Goal: Task Accomplishment & Management: Use online tool/utility

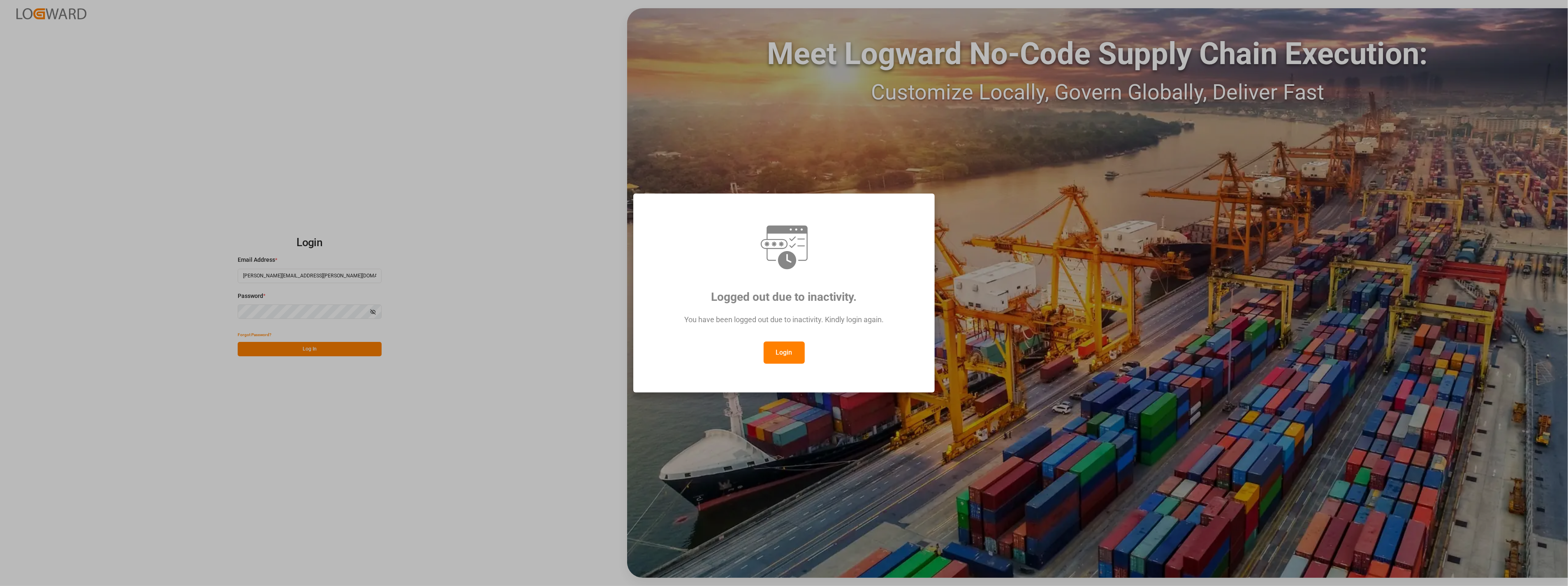
click at [793, 353] on button "Login" at bounding box center [784, 353] width 41 height 22
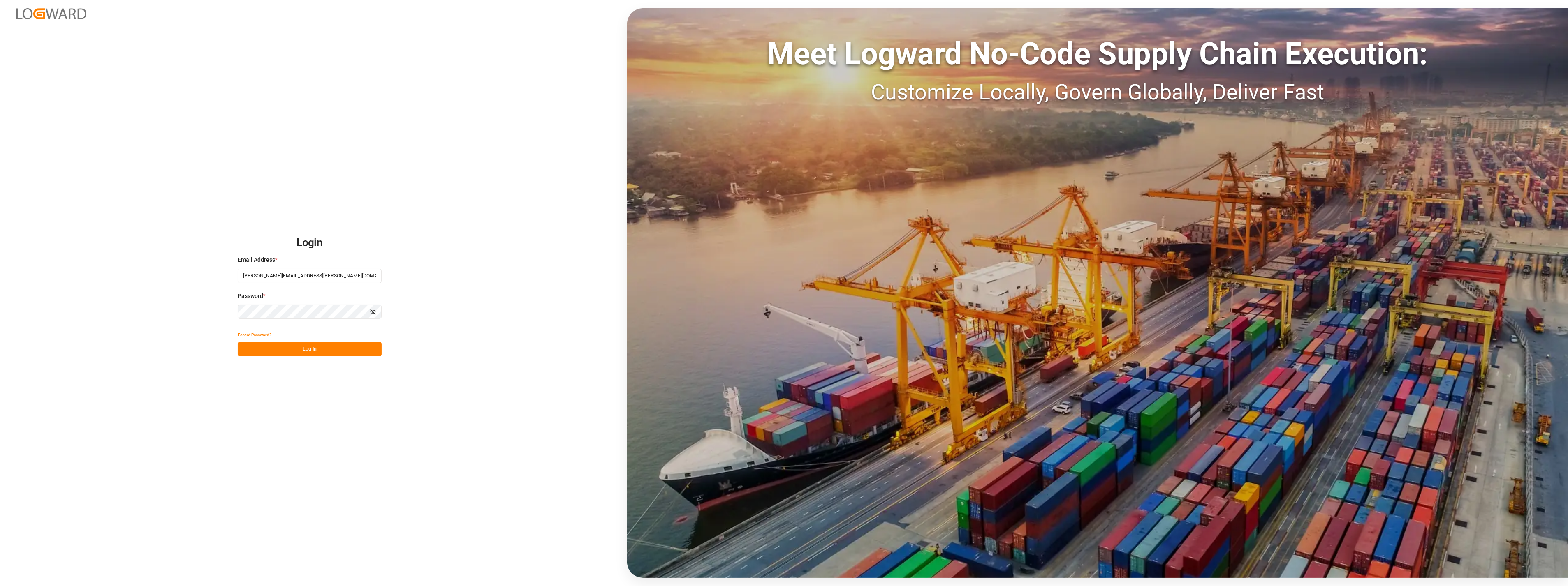
click at [317, 352] on button "Log In" at bounding box center [309, 349] width 144 height 15
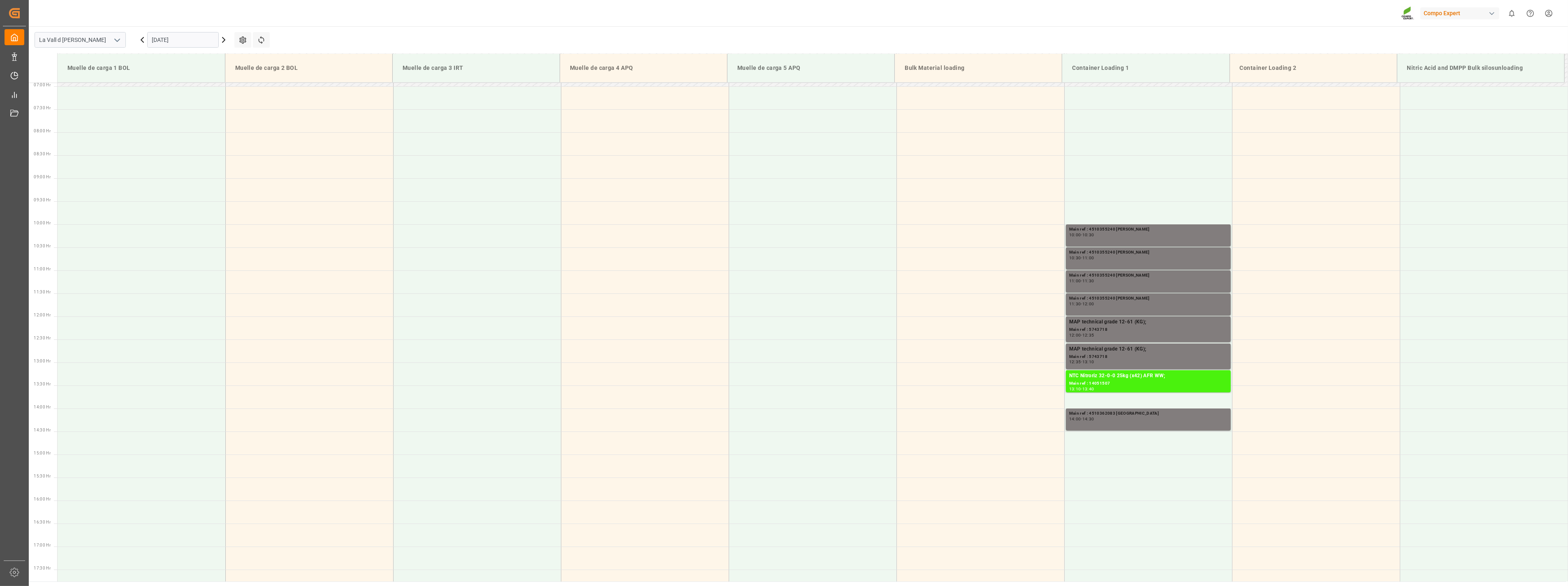
scroll to position [318, 0]
